Goal: Check status: Check status

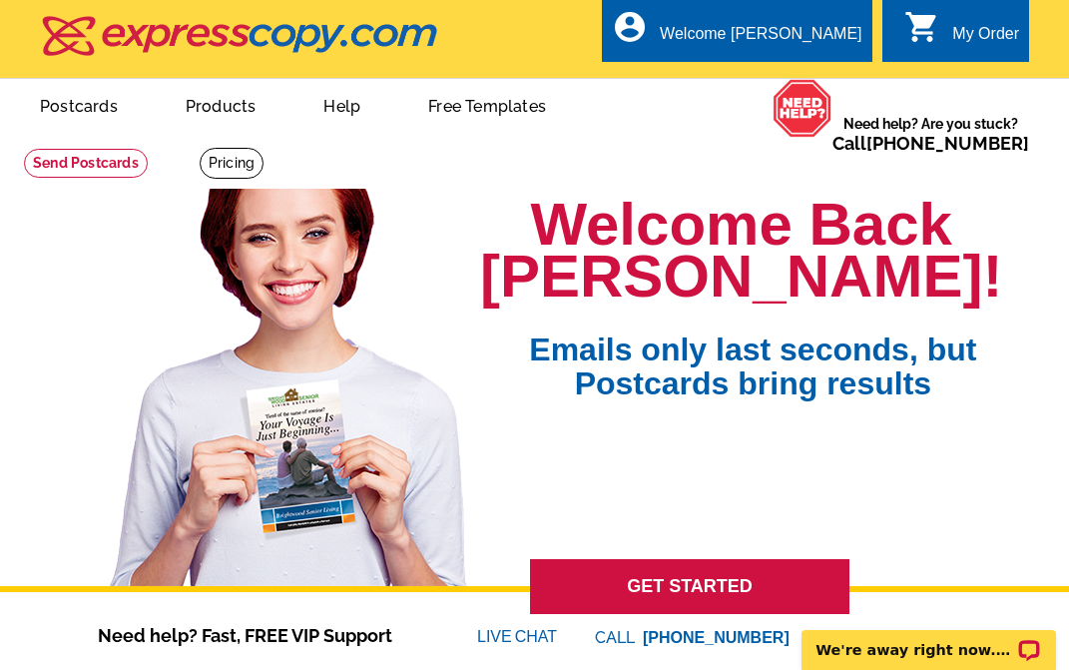
click at [370, 1] on header "local_phone Same Day Design, Print, & Mail Postcards. Over 1 Million Customers.…" at bounding box center [534, 39] width 1069 height 78
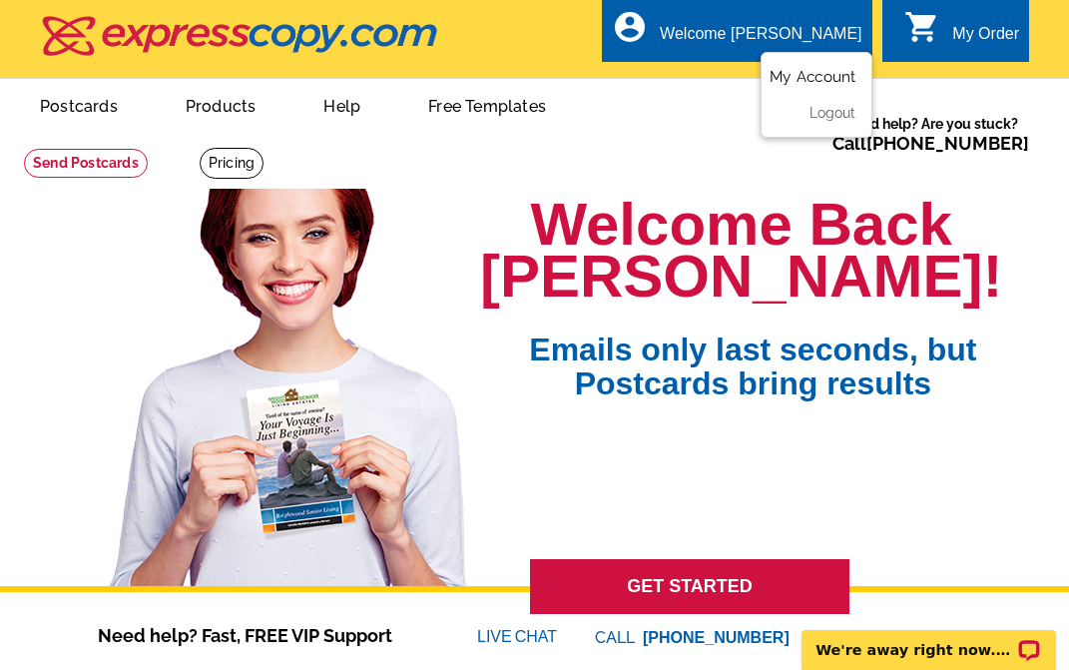
click at [807, 77] on link "My Account" at bounding box center [812, 77] width 86 height 18
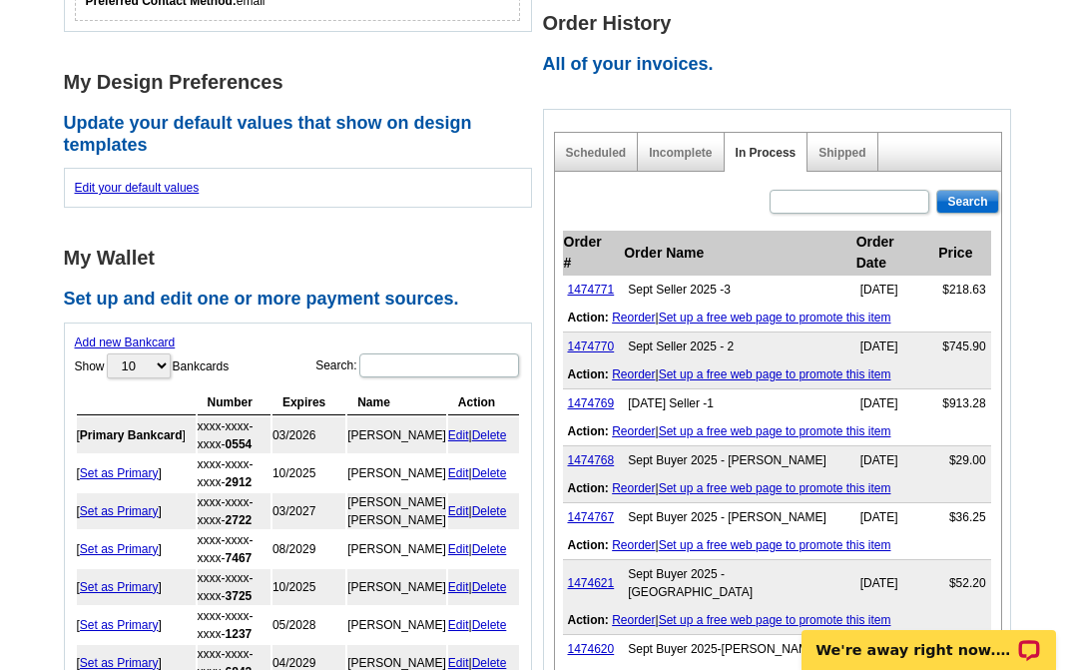
scroll to position [699, 0]
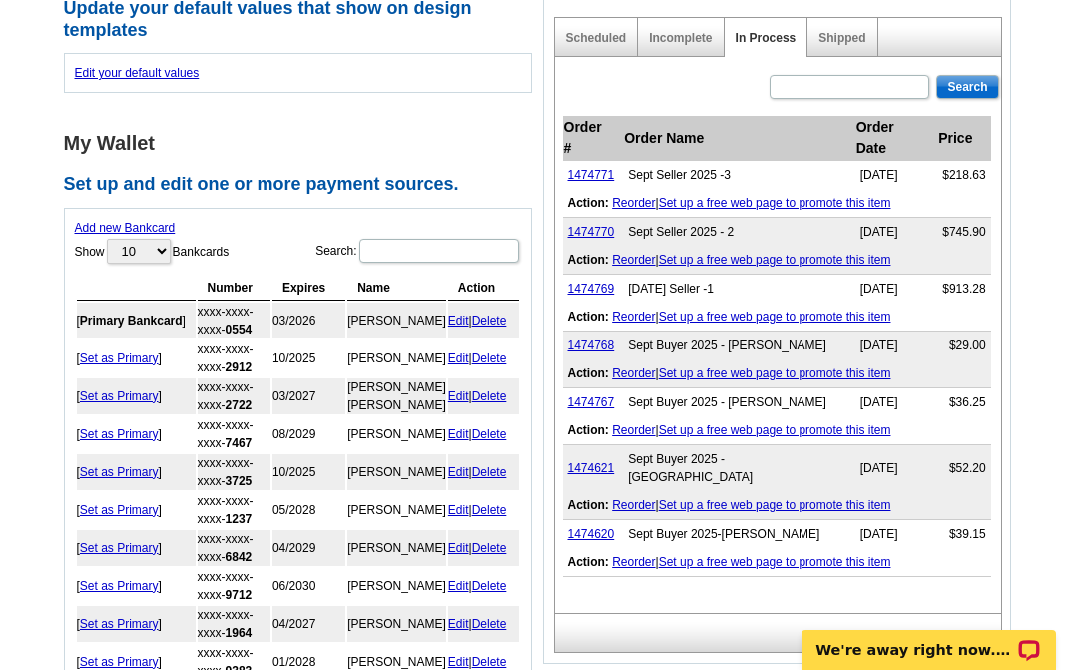
click at [403, 217] on div "Add new Bankcard Show 10 25 50 100 Bankcards Search: Processing... Number Expir…" at bounding box center [298, 450] width 468 height 485
click at [593, 281] on link "1474769" at bounding box center [591, 288] width 47 height 14
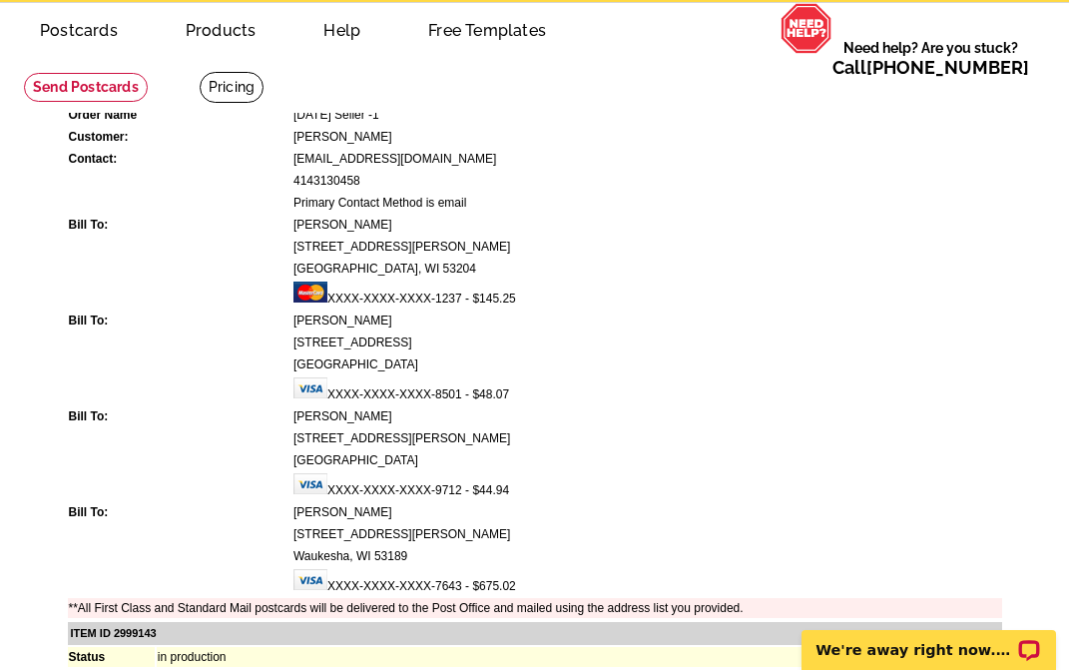
scroll to position [100, 0]
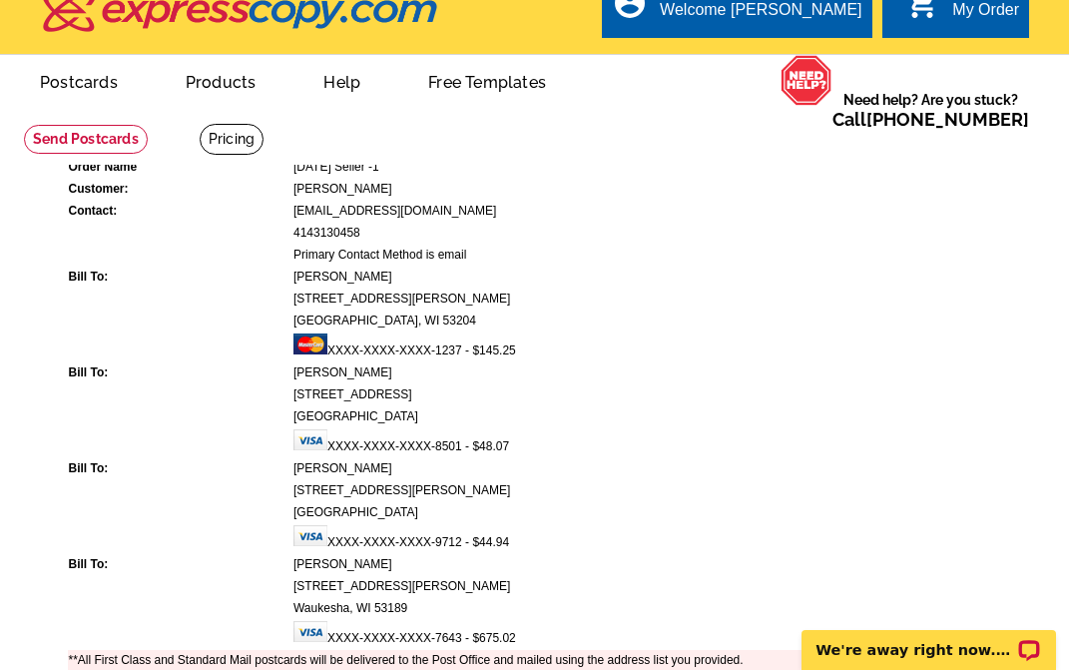
scroll to position [0, 0]
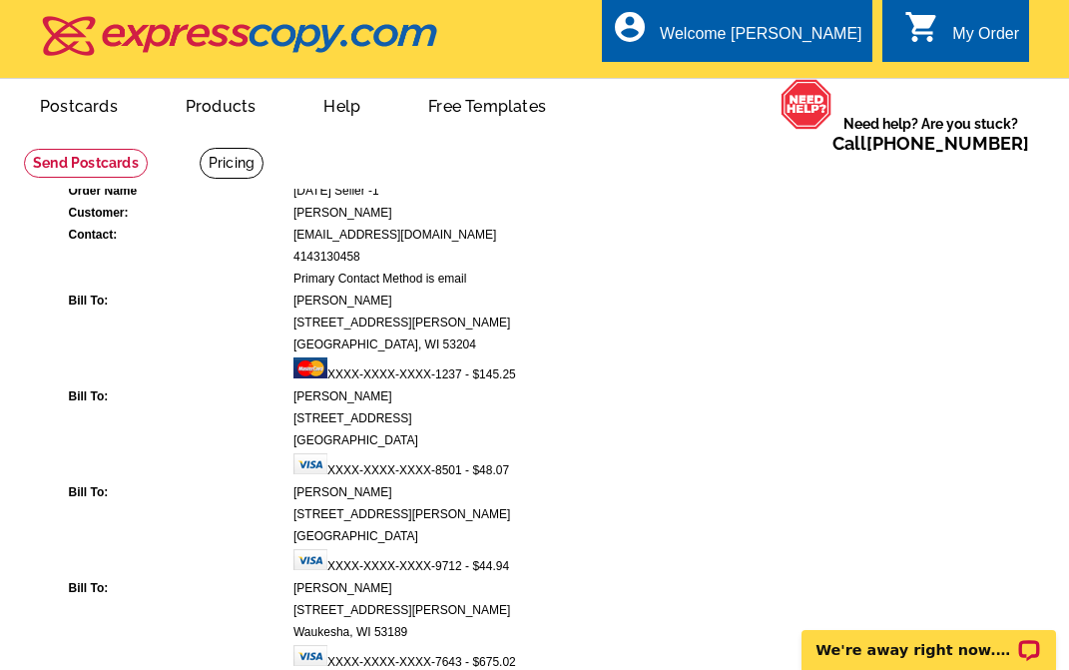
click at [923, 146] on span "Need help? Are you stuck? Call [PHONE_NUMBER]" at bounding box center [930, 134] width 197 height 40
click at [798, 35] on div "Welcome [PERSON_NAME]" at bounding box center [761, 39] width 202 height 28
click at [802, 84] on link "My Account" at bounding box center [812, 77] width 86 height 18
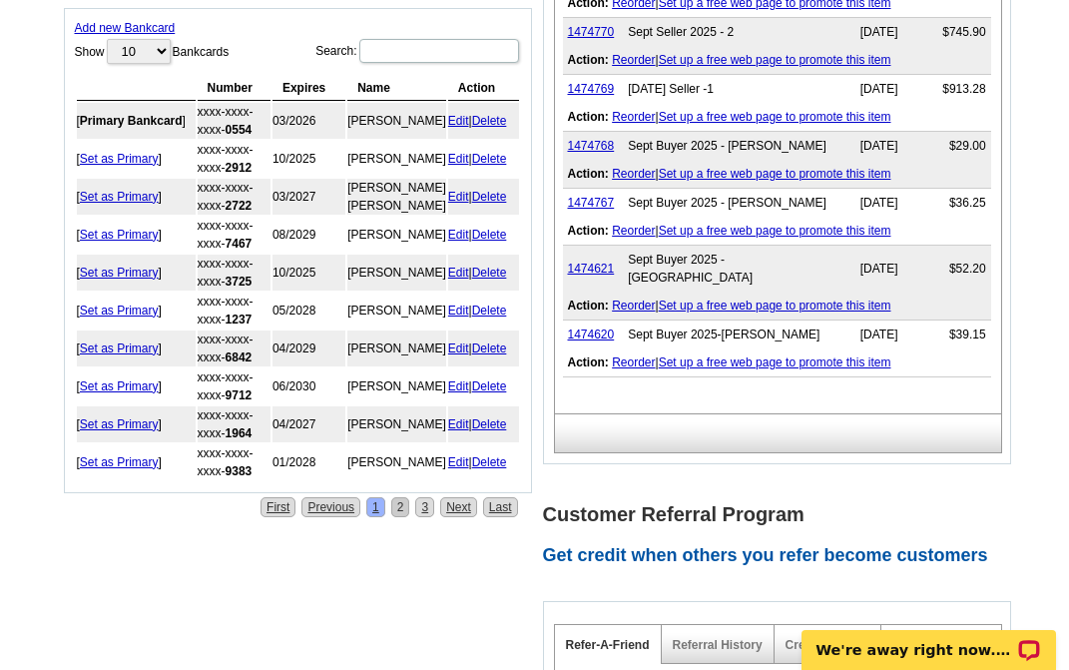
click at [400, 517] on link "2" at bounding box center [400, 507] width 19 height 20
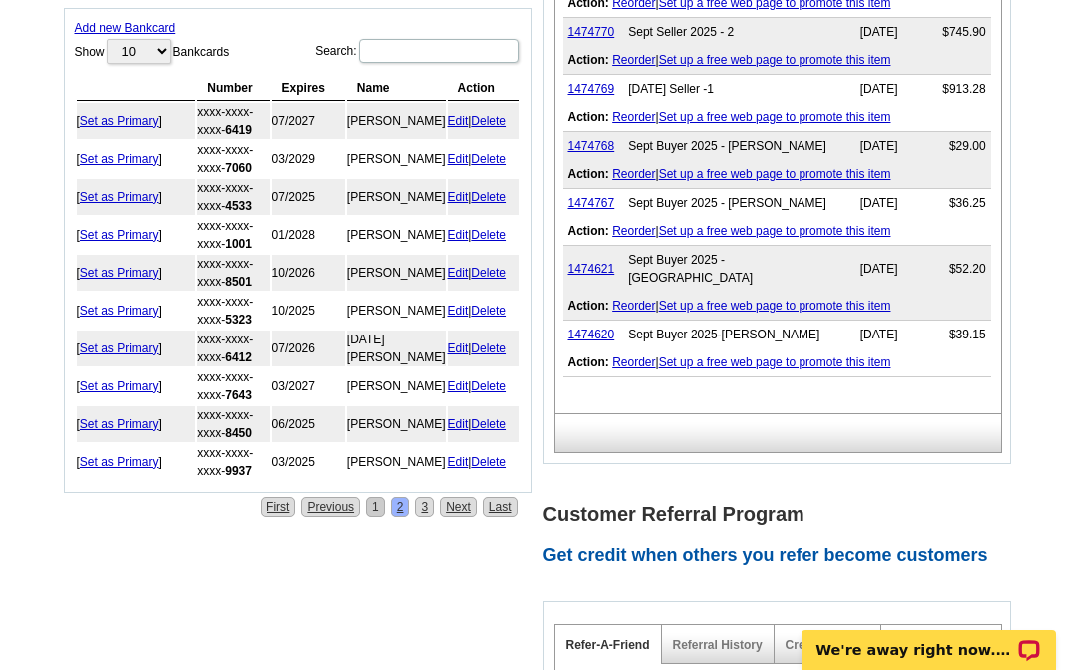
click at [380, 510] on link "1" at bounding box center [375, 507] width 19 height 20
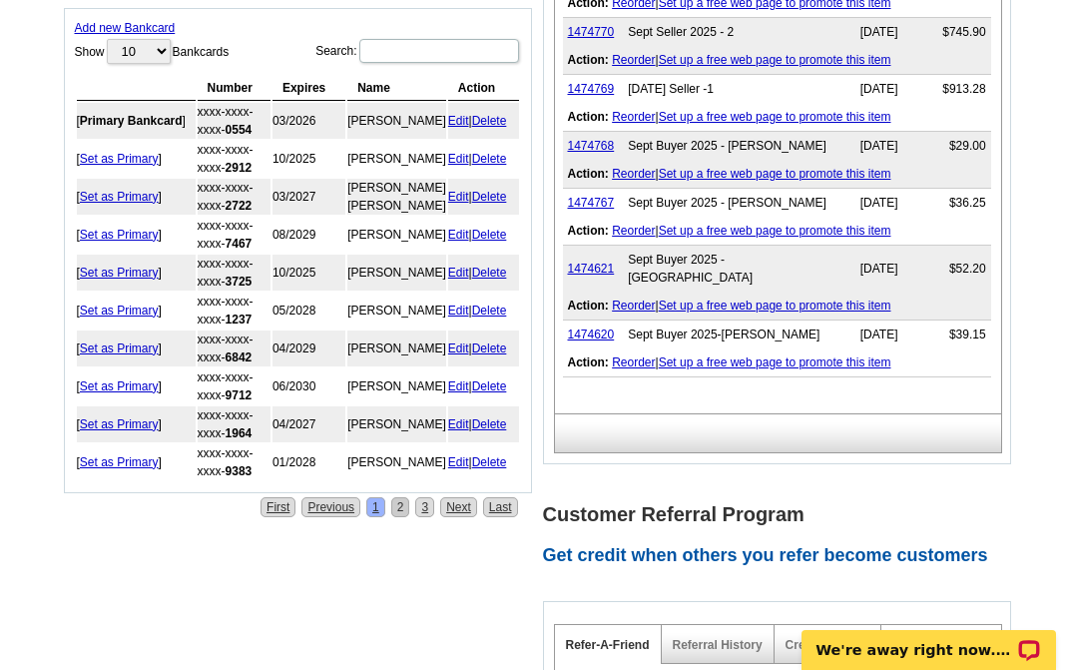
click at [401, 517] on link "2" at bounding box center [400, 507] width 19 height 20
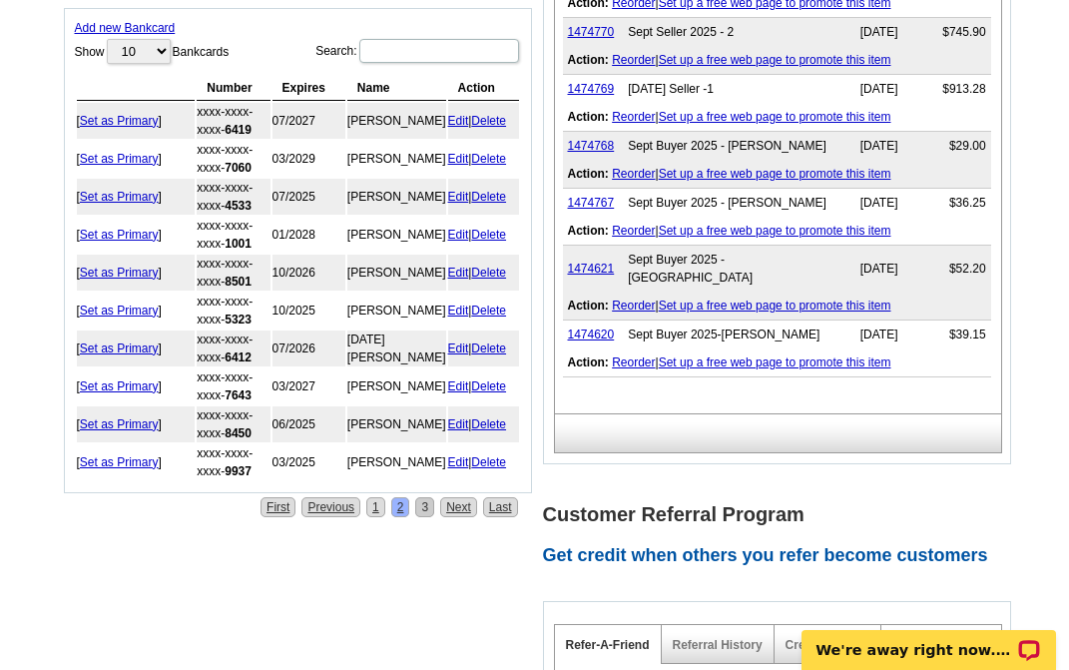
click at [429, 508] on link "3" at bounding box center [424, 507] width 19 height 20
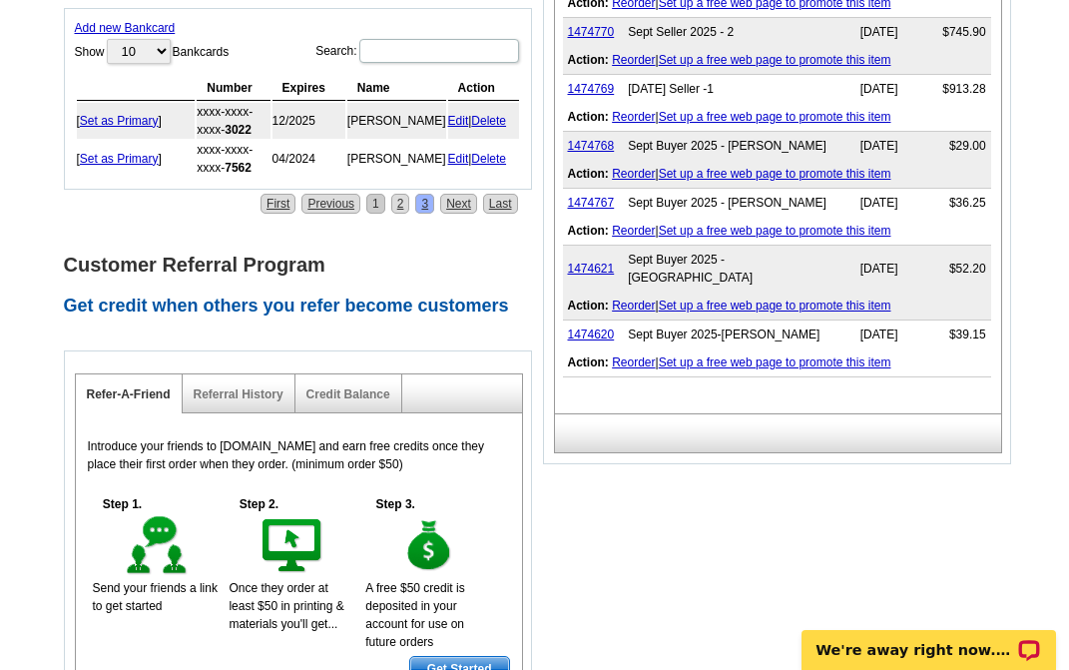
click at [378, 209] on link "1" at bounding box center [375, 204] width 19 height 20
